Goal: Task Accomplishment & Management: Use online tool/utility

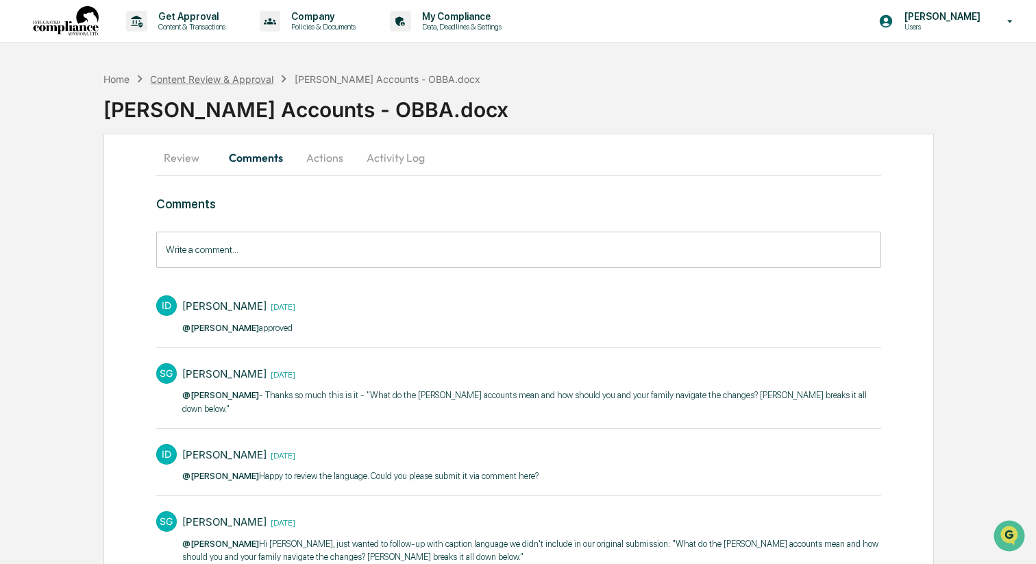
click at [198, 75] on div "Content Review & Approval" at bounding box center [211, 79] width 123 height 12
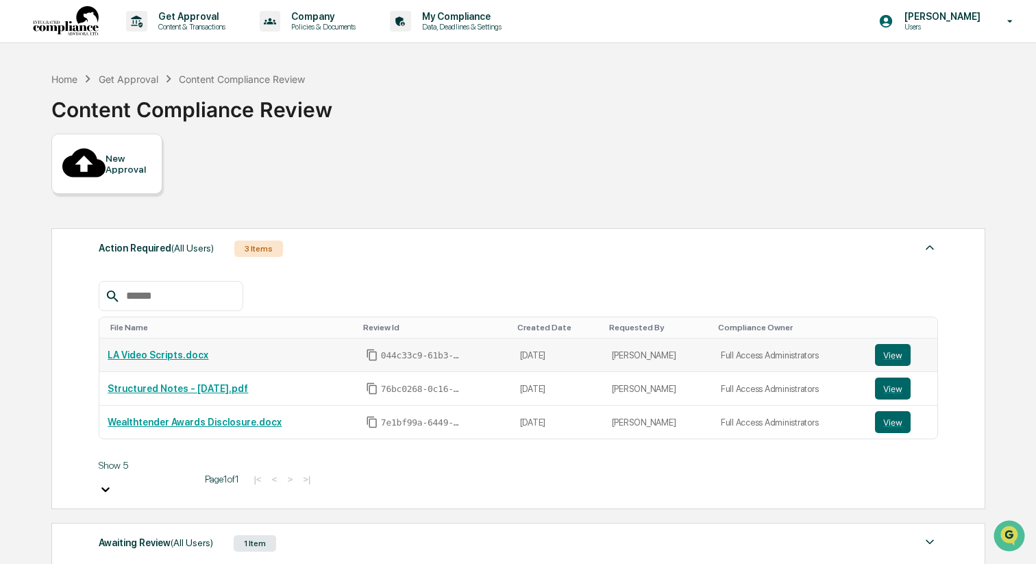
scroll to position [47, 0]
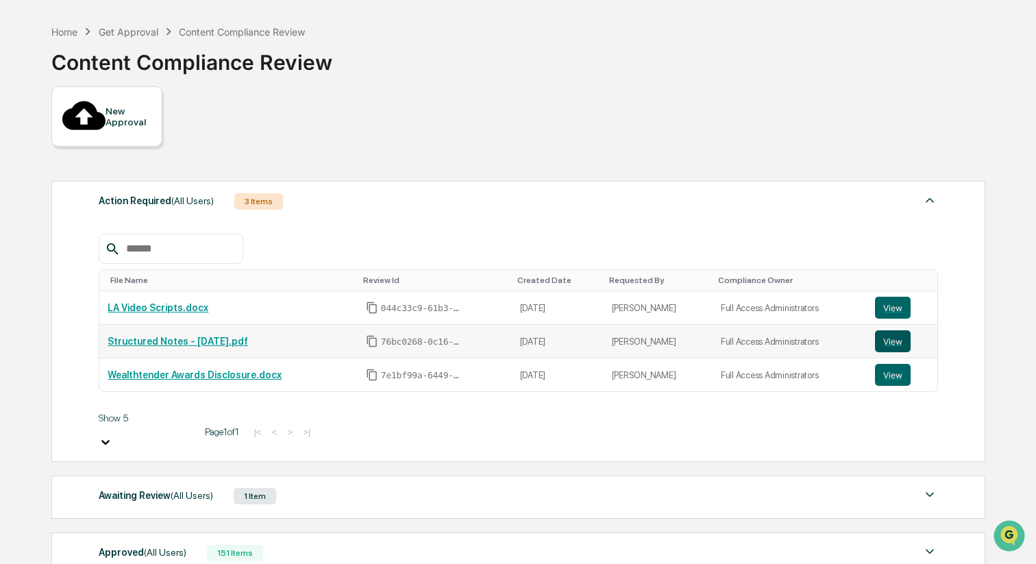
click at [896, 330] on button "View" at bounding box center [893, 341] width 36 height 22
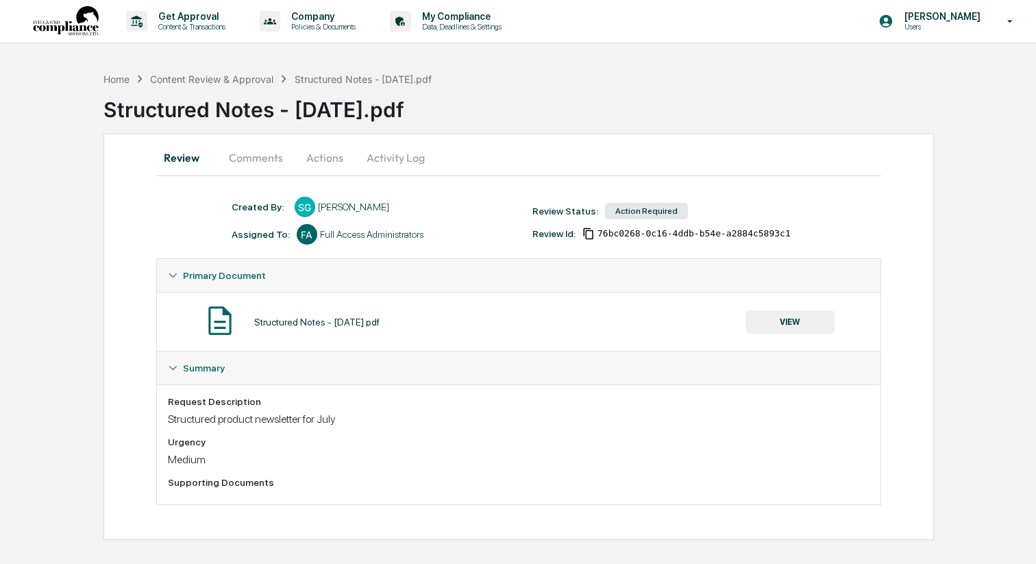
click at [252, 156] on button "Comments" at bounding box center [256, 157] width 76 height 33
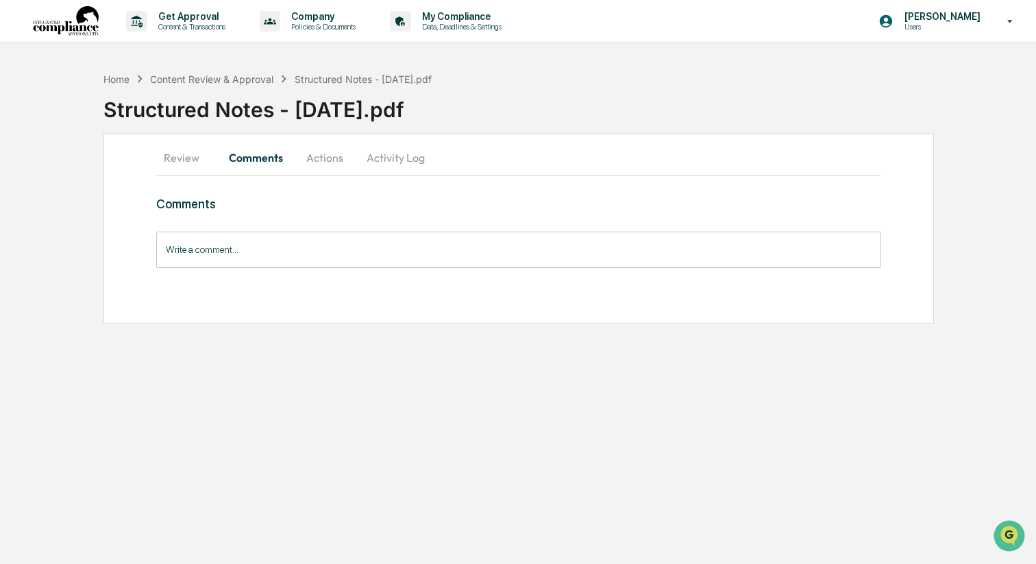
click at [192, 154] on button "Review" at bounding box center [187, 157] width 62 height 33
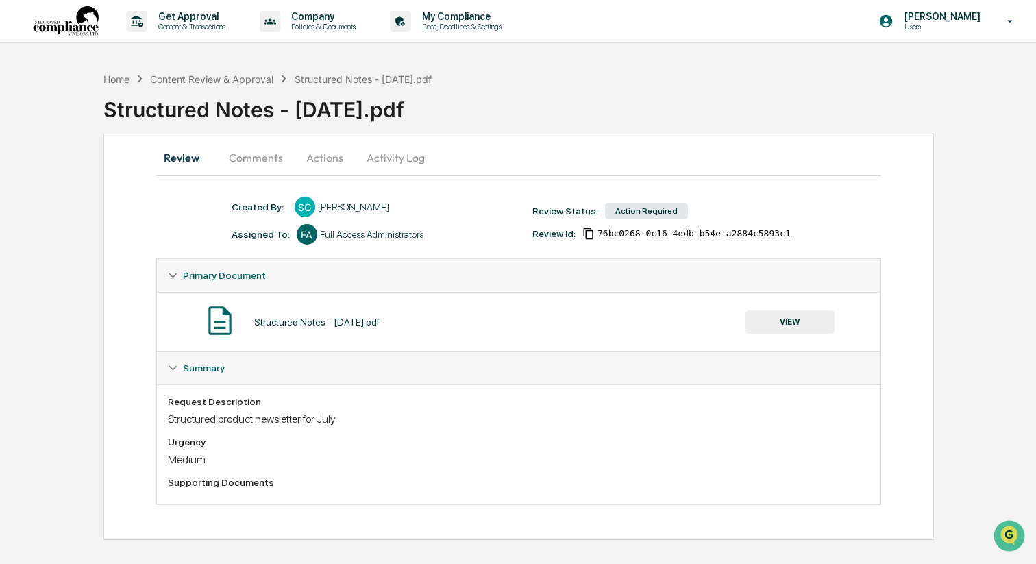
click at [801, 322] on button "VIEW" at bounding box center [790, 321] width 89 height 23
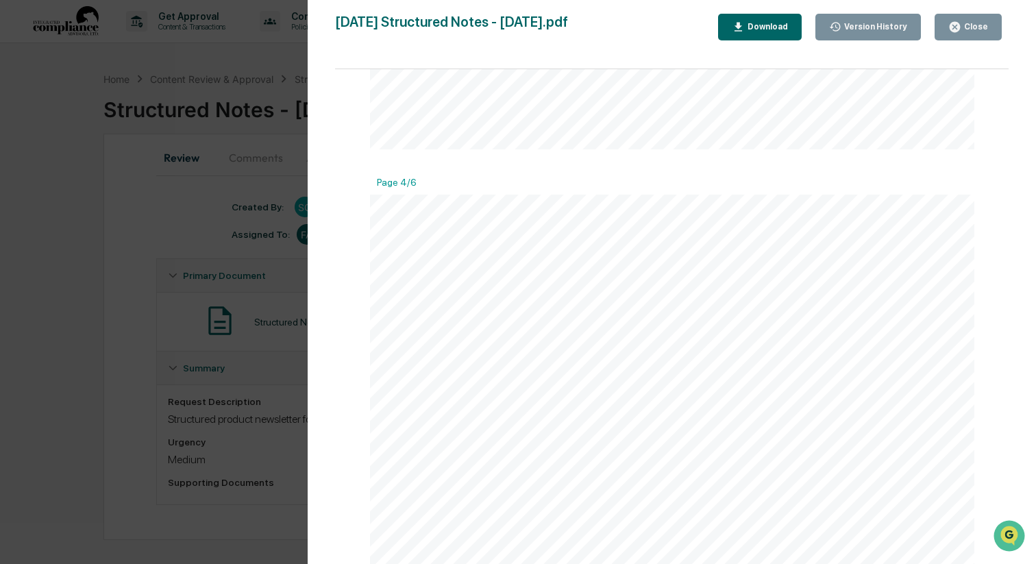
scroll to position [2900, 0]
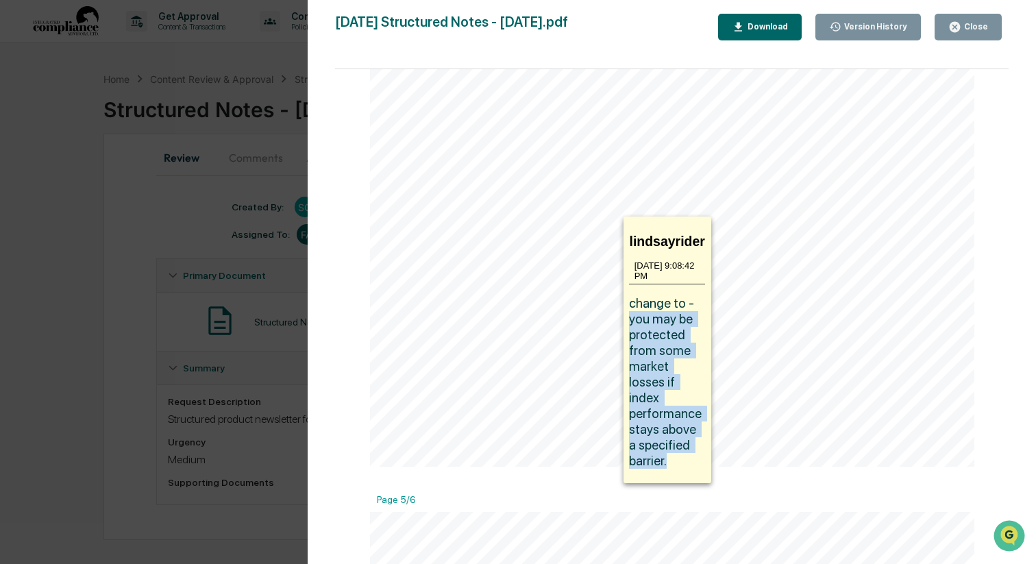
drag, startPoint x: 631, startPoint y: 320, endPoint x: 700, endPoint y: 465, distance: 160.9
click at [700, 465] on div "lindsayrider 7/21/2025, 9:08:42 PM change to - you may be protected from some m…" at bounding box center [668, 350] width 88 height 267
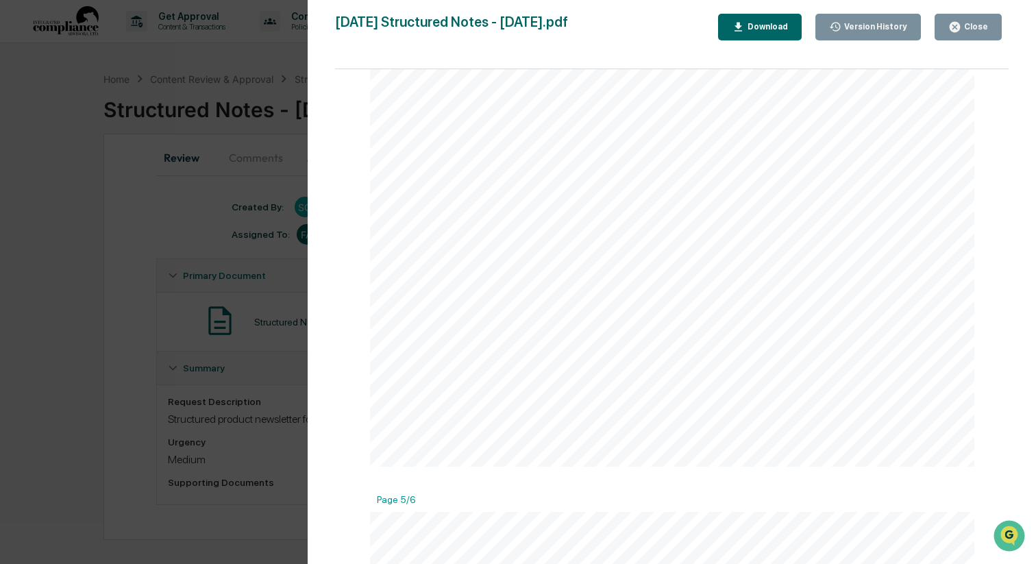
copy span "you may be protected from some market losses if index performance stays above a…"
